Goal: Information Seeking & Learning: Learn about a topic

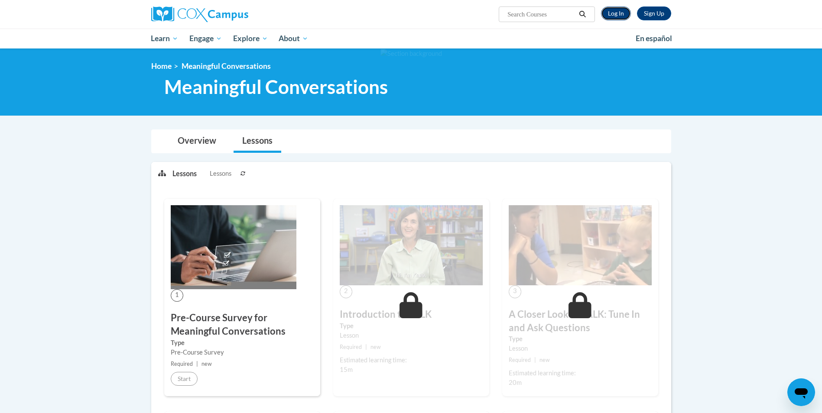
click at [613, 14] on link "Log In" at bounding box center [616, 13] width 30 height 14
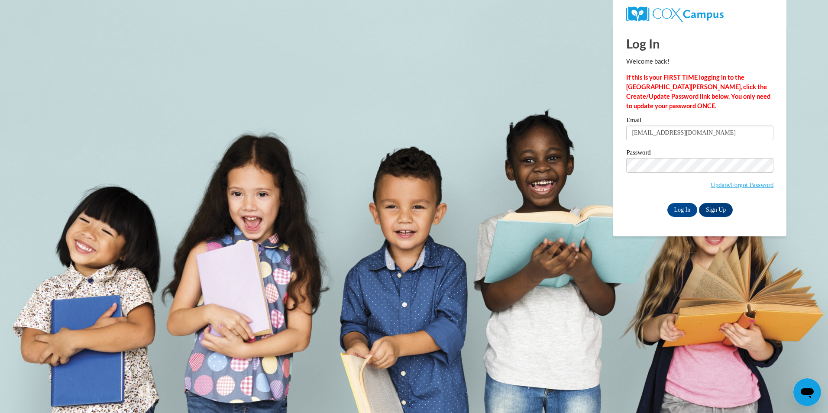
type input "[EMAIL_ADDRESS][DOMAIN_NAME]"
click at [667, 203] on input "Log In" at bounding box center [682, 210] width 30 height 14
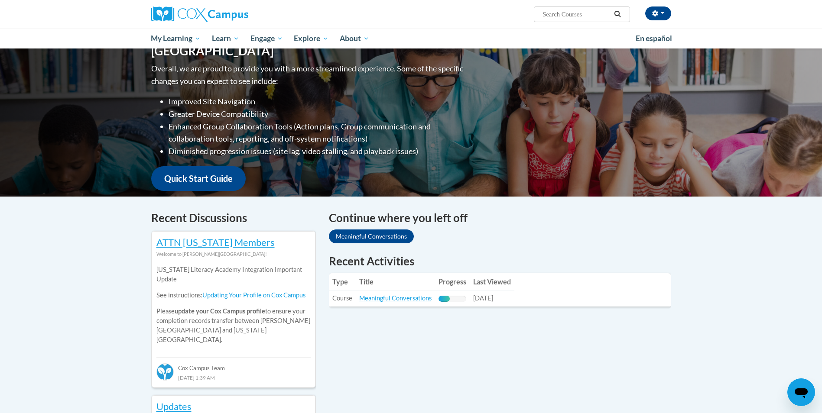
scroll to position [109, 0]
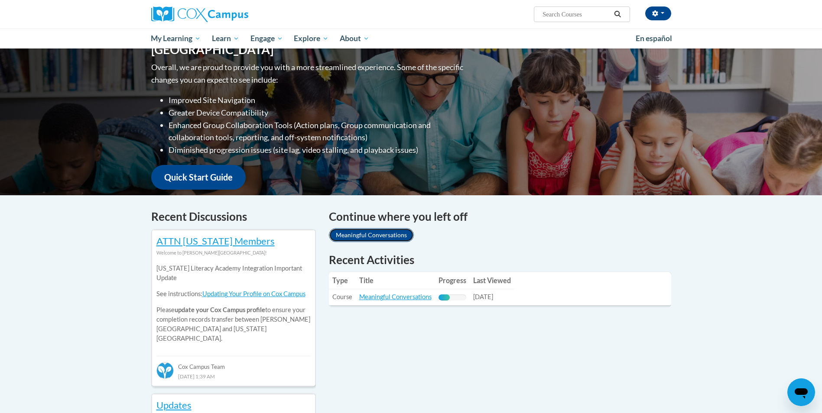
click at [366, 235] on link "Meaningful Conversations" at bounding box center [371, 235] width 85 height 14
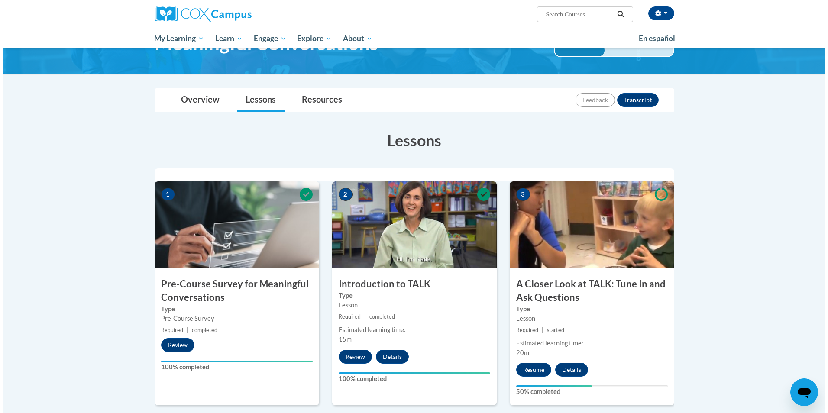
scroll to position [168, 0]
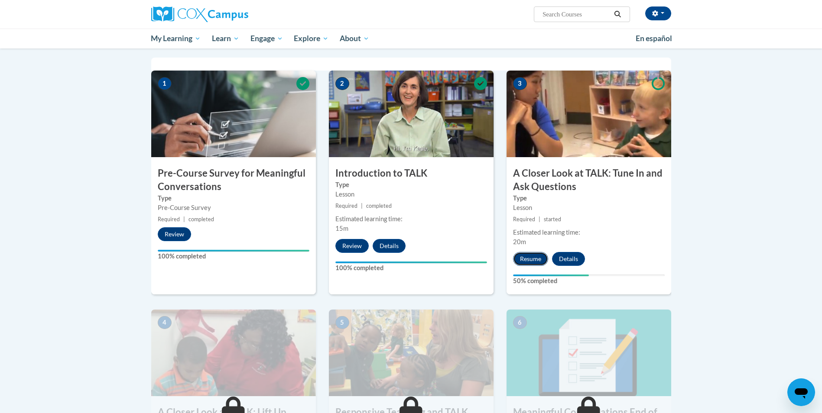
click at [528, 259] on button "Resume" at bounding box center [530, 259] width 35 height 14
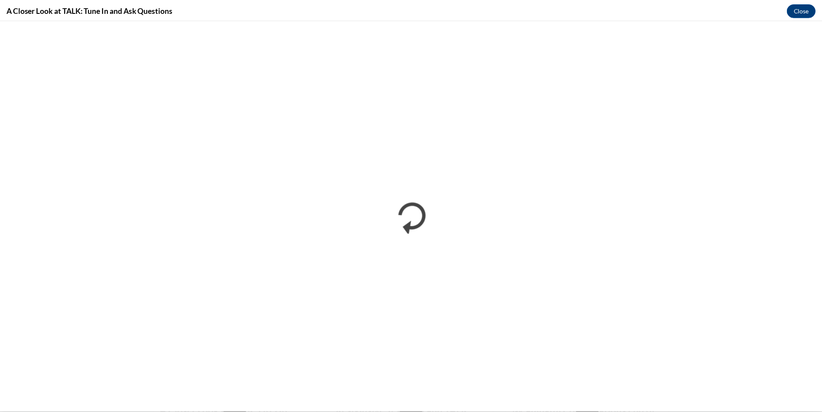
scroll to position [0, 0]
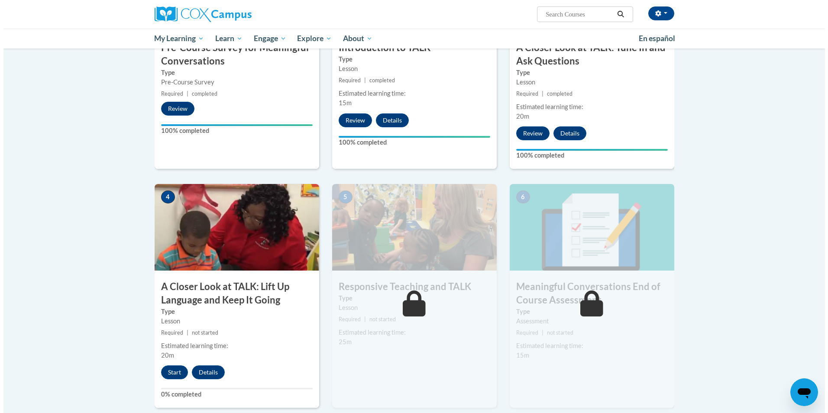
scroll to position [303, 0]
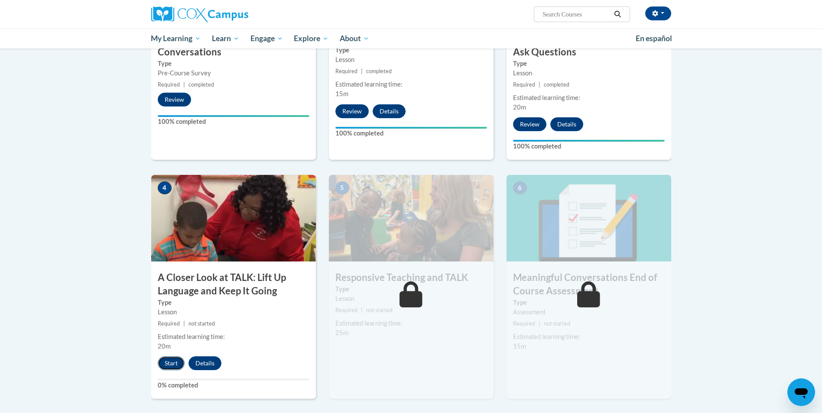
click at [175, 365] on button "Start" at bounding box center [171, 363] width 27 height 14
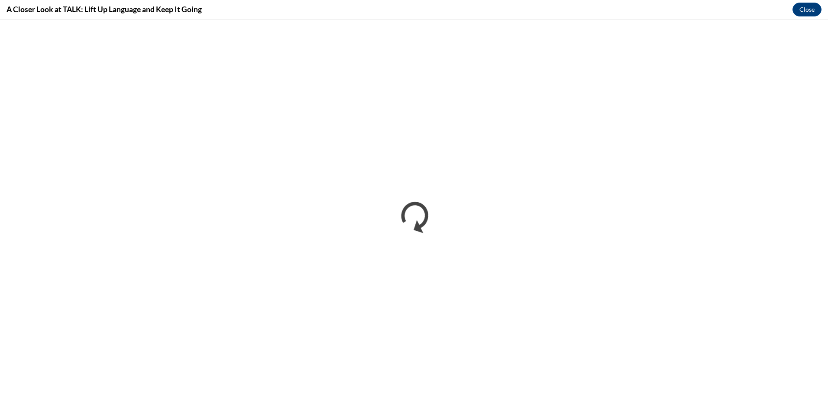
scroll to position [0, 0]
